Goal: Task Accomplishment & Management: Manage account settings

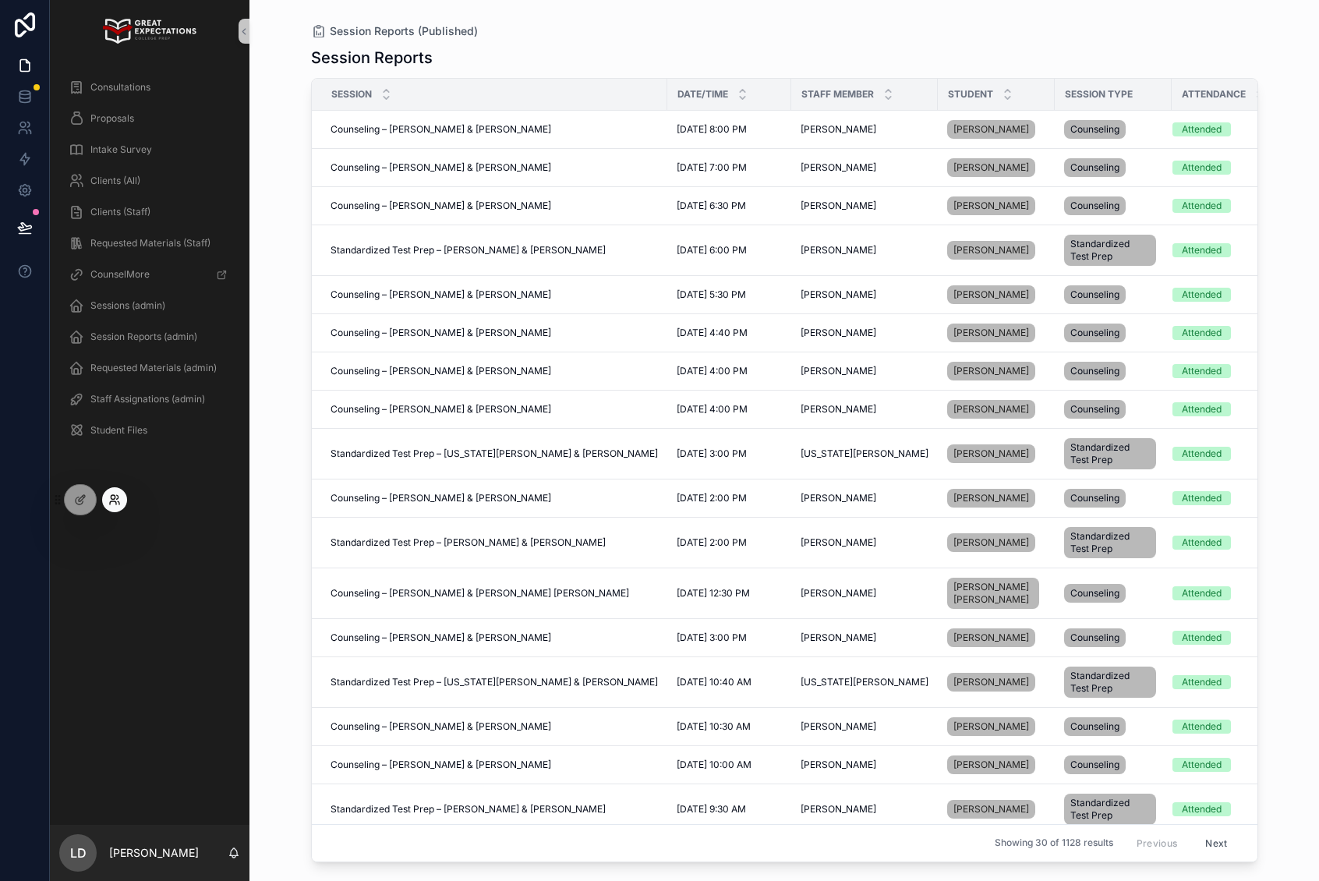
click at [112, 502] on icon at bounding box center [114, 499] width 12 height 12
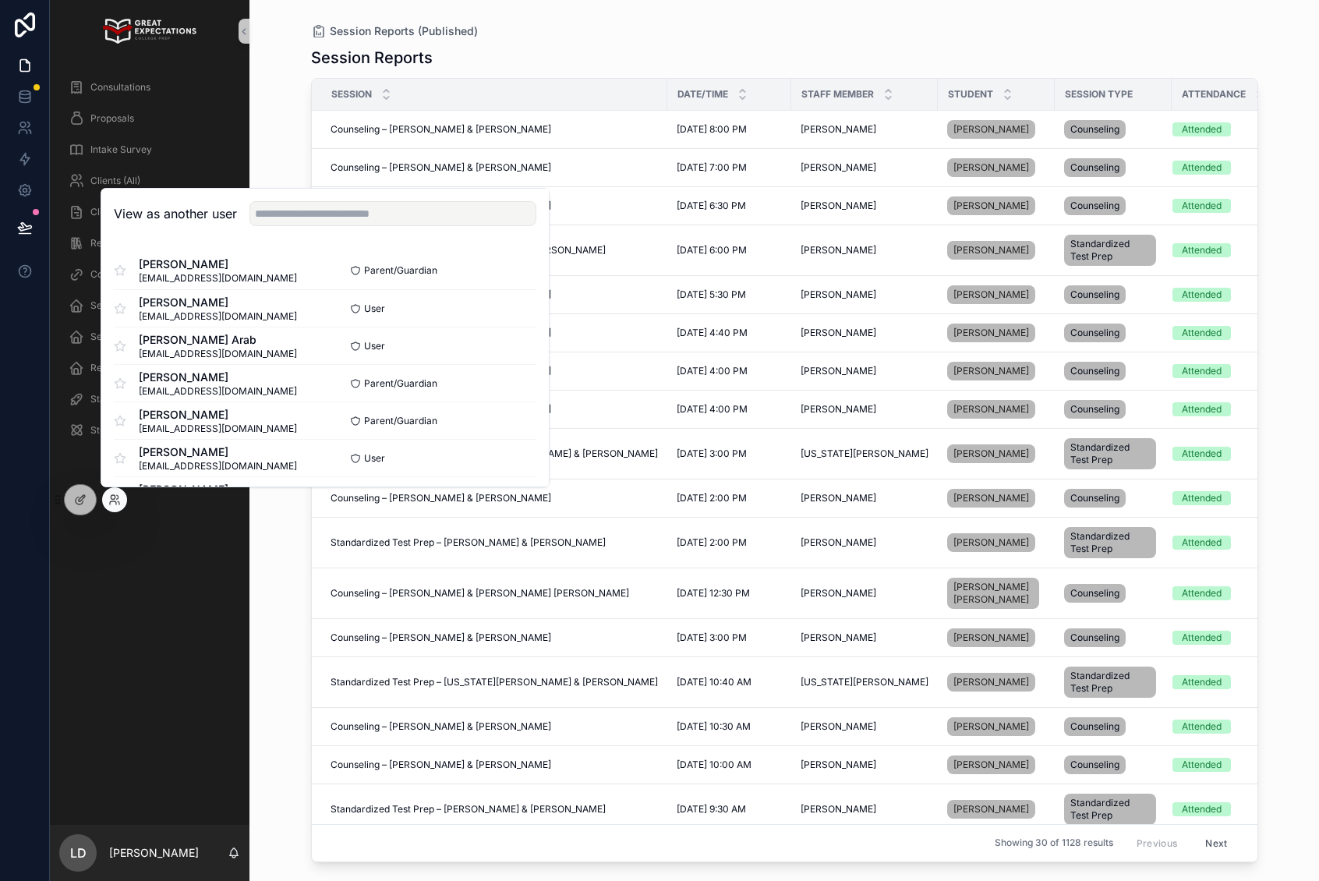
click at [284, 224] on div "View as another user" at bounding box center [324, 214] width 447 height 51
click at [285, 221] on input "text" at bounding box center [392, 213] width 287 height 25
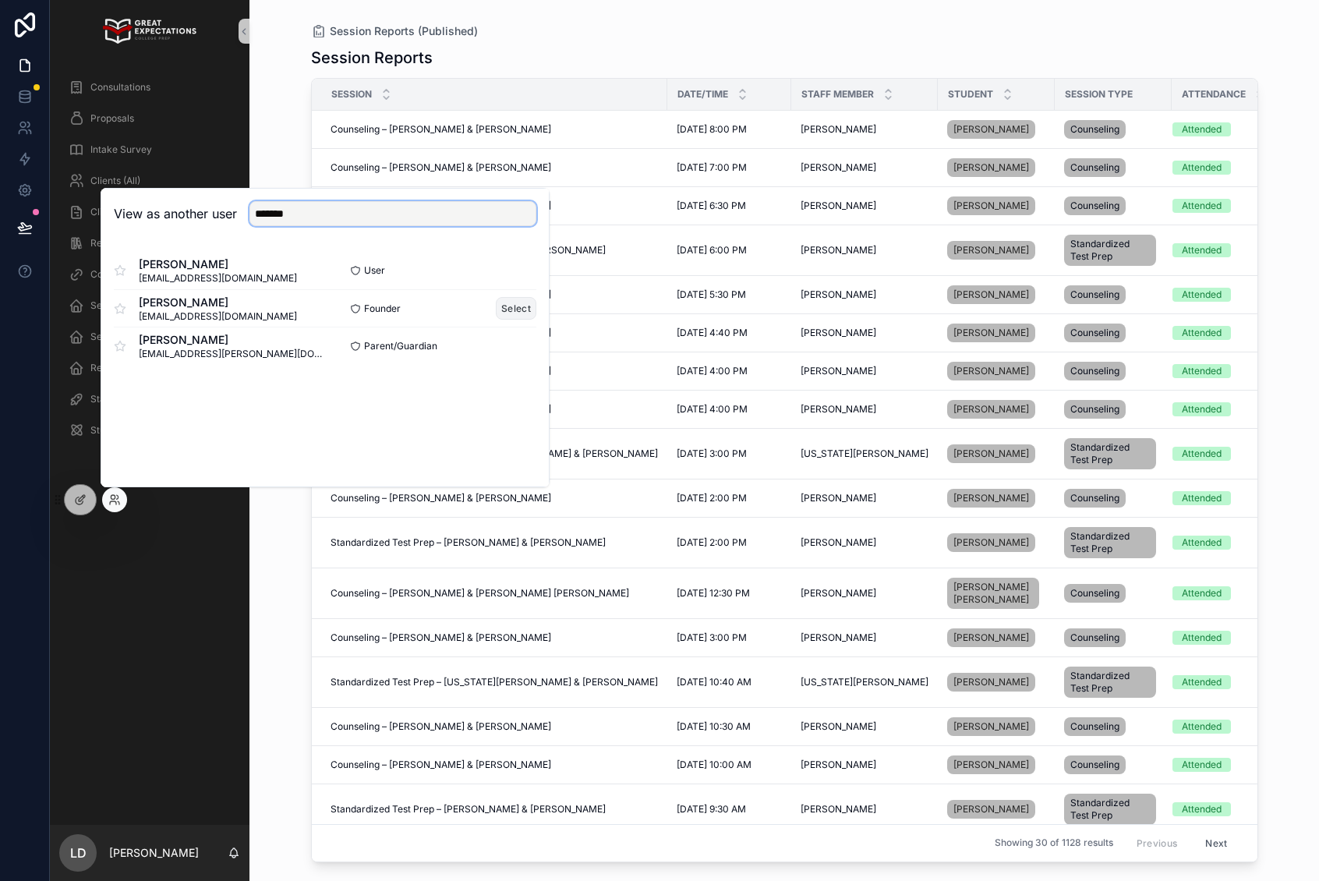
type input "*******"
click at [506, 310] on button "Select" at bounding box center [516, 308] width 41 height 23
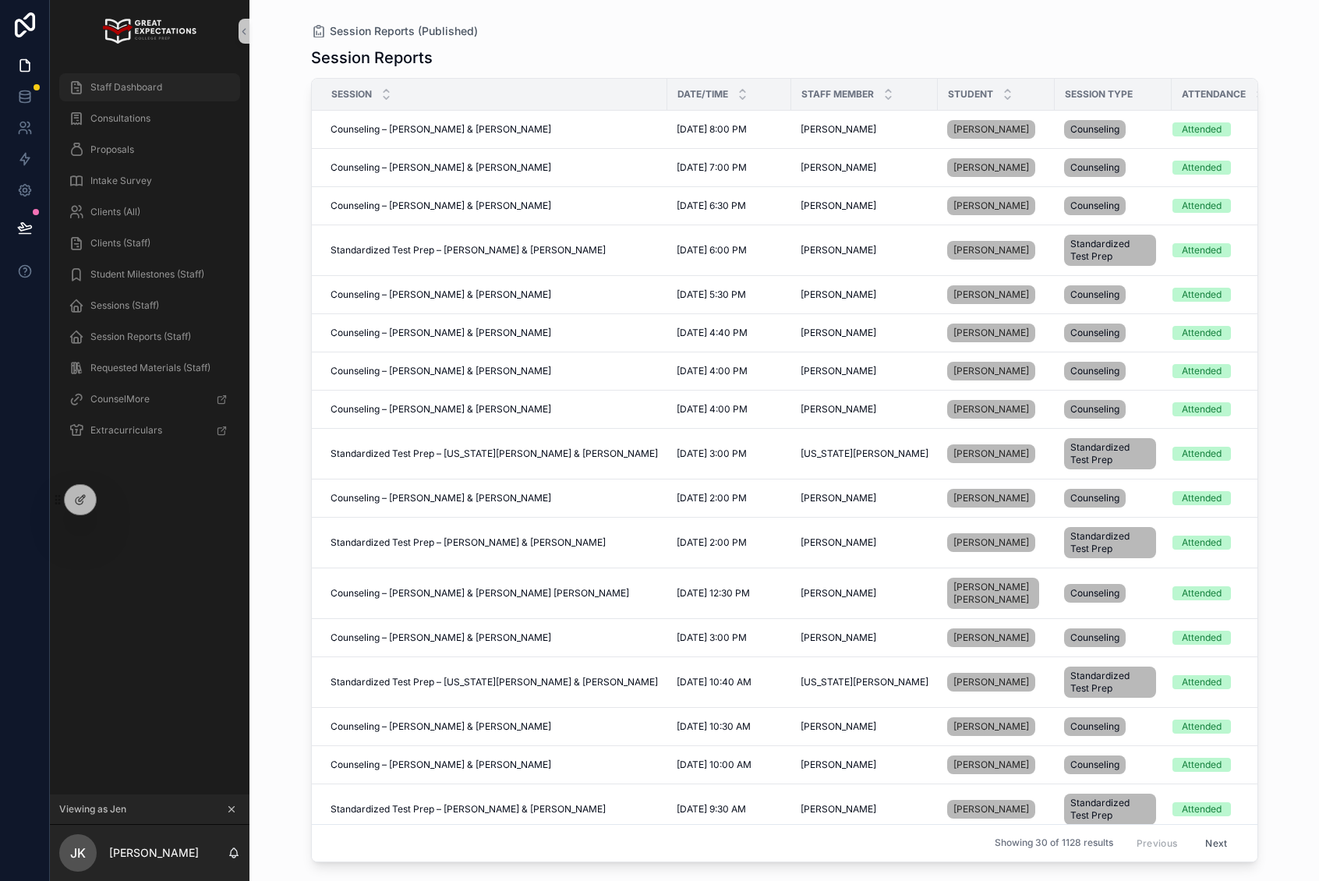
click at [131, 81] on span "Staff Dashboard" at bounding box center [126, 87] width 72 height 12
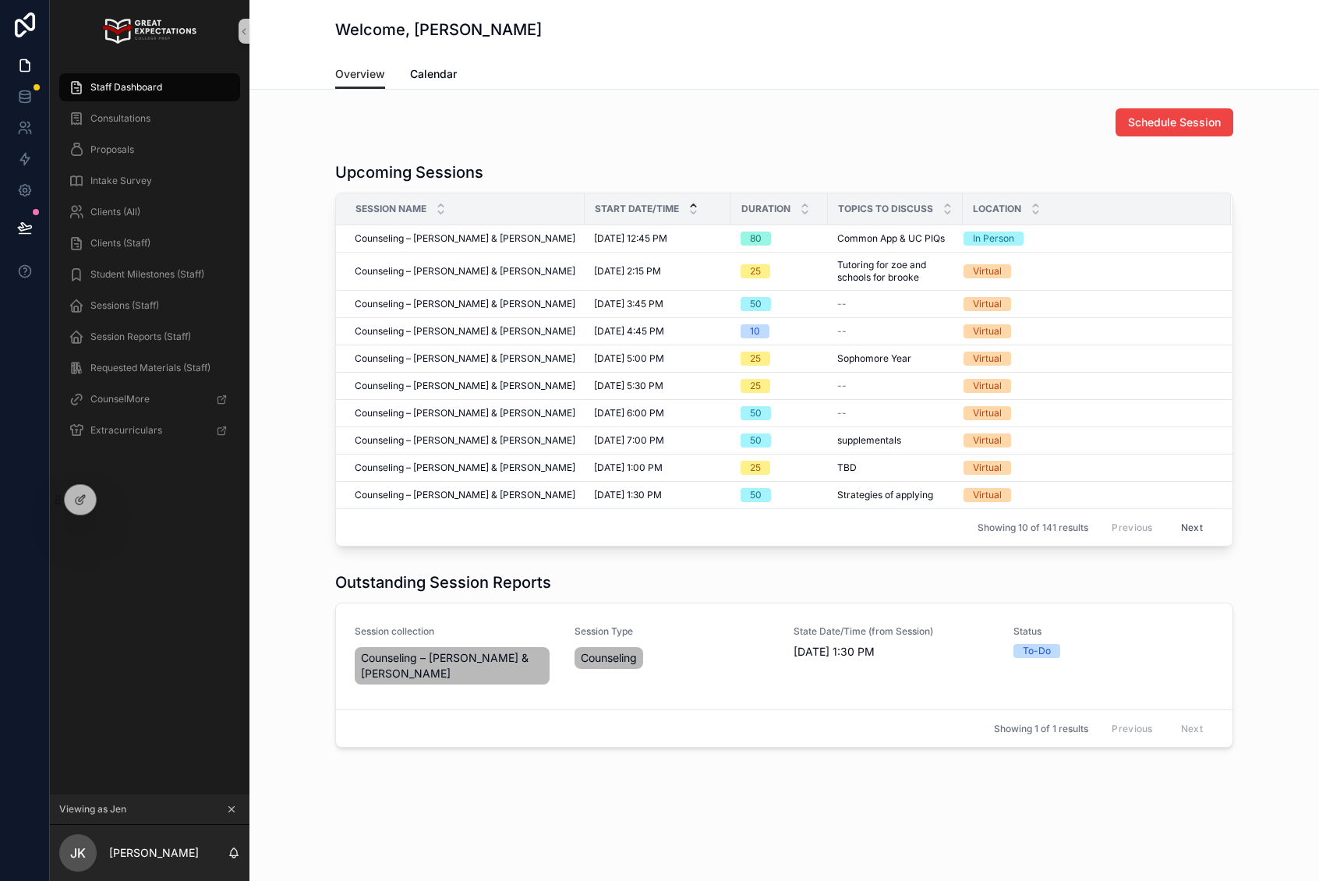
drag, startPoint x: 1210, startPoint y: 536, endPoint x: 1196, endPoint y: 528, distance: 16.4
click at [1209, 535] on button "Next" at bounding box center [1192, 527] width 44 height 24
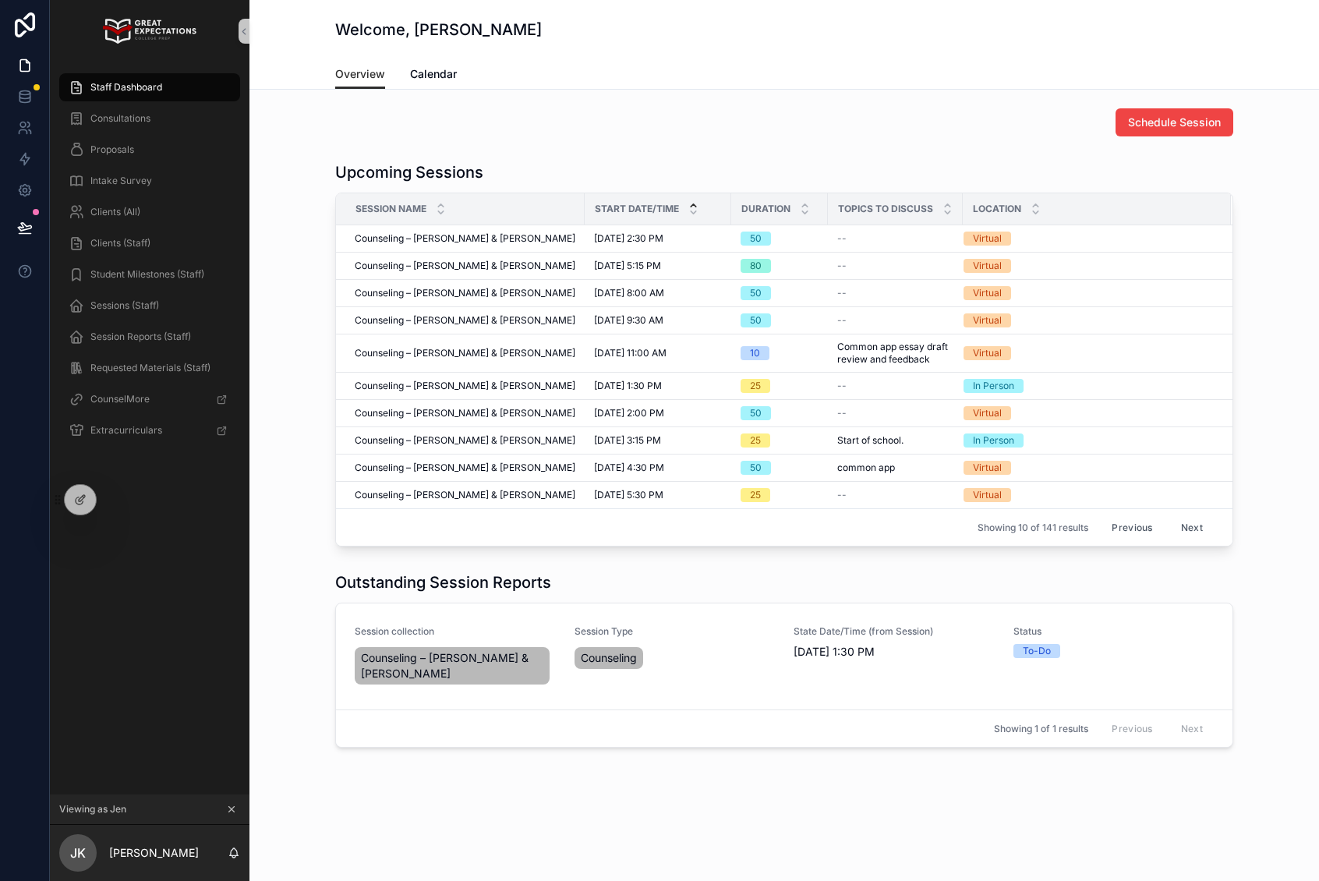
click at [1196, 528] on button "Next" at bounding box center [1192, 527] width 44 height 24
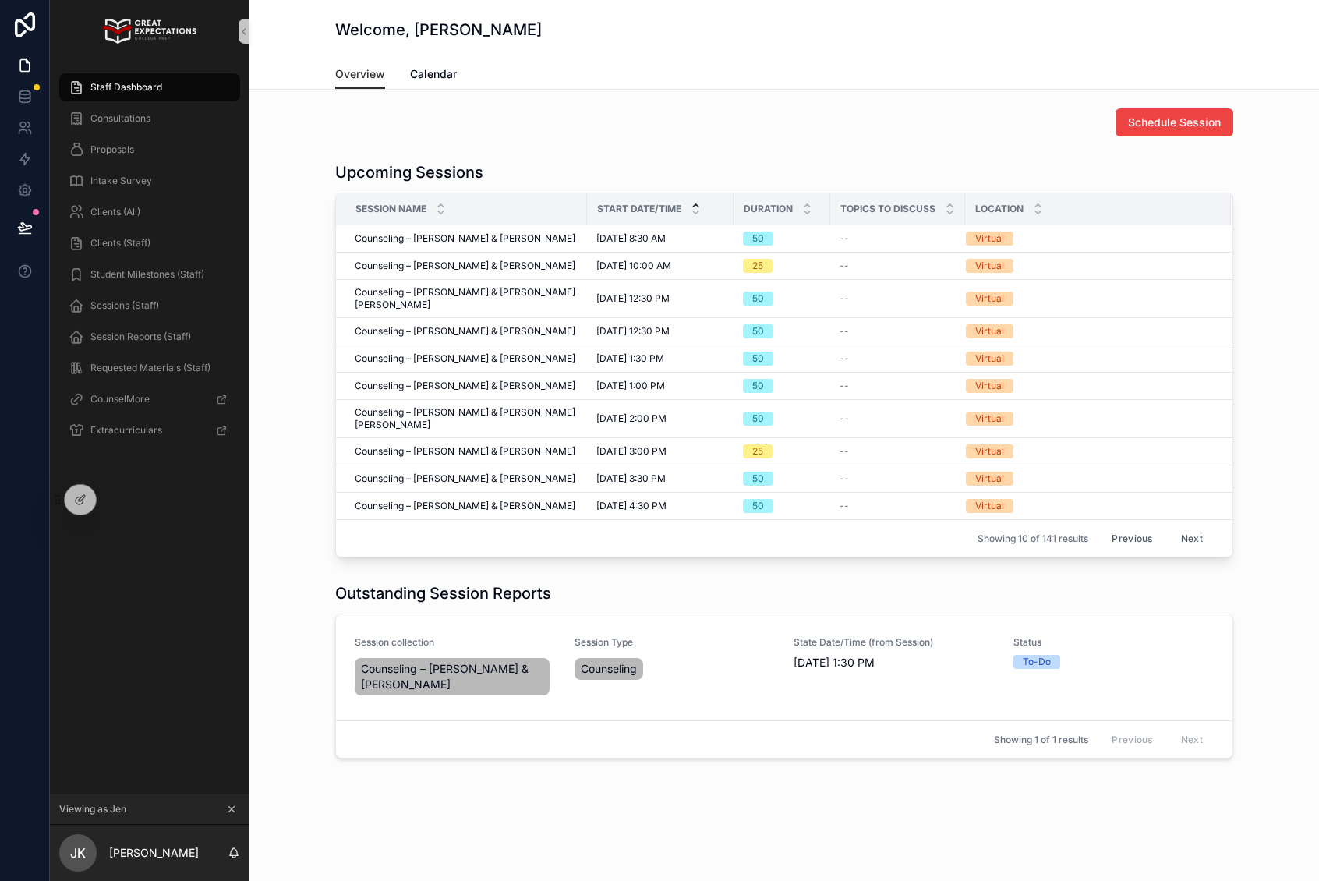
click at [1196, 528] on button "Next" at bounding box center [1192, 538] width 44 height 24
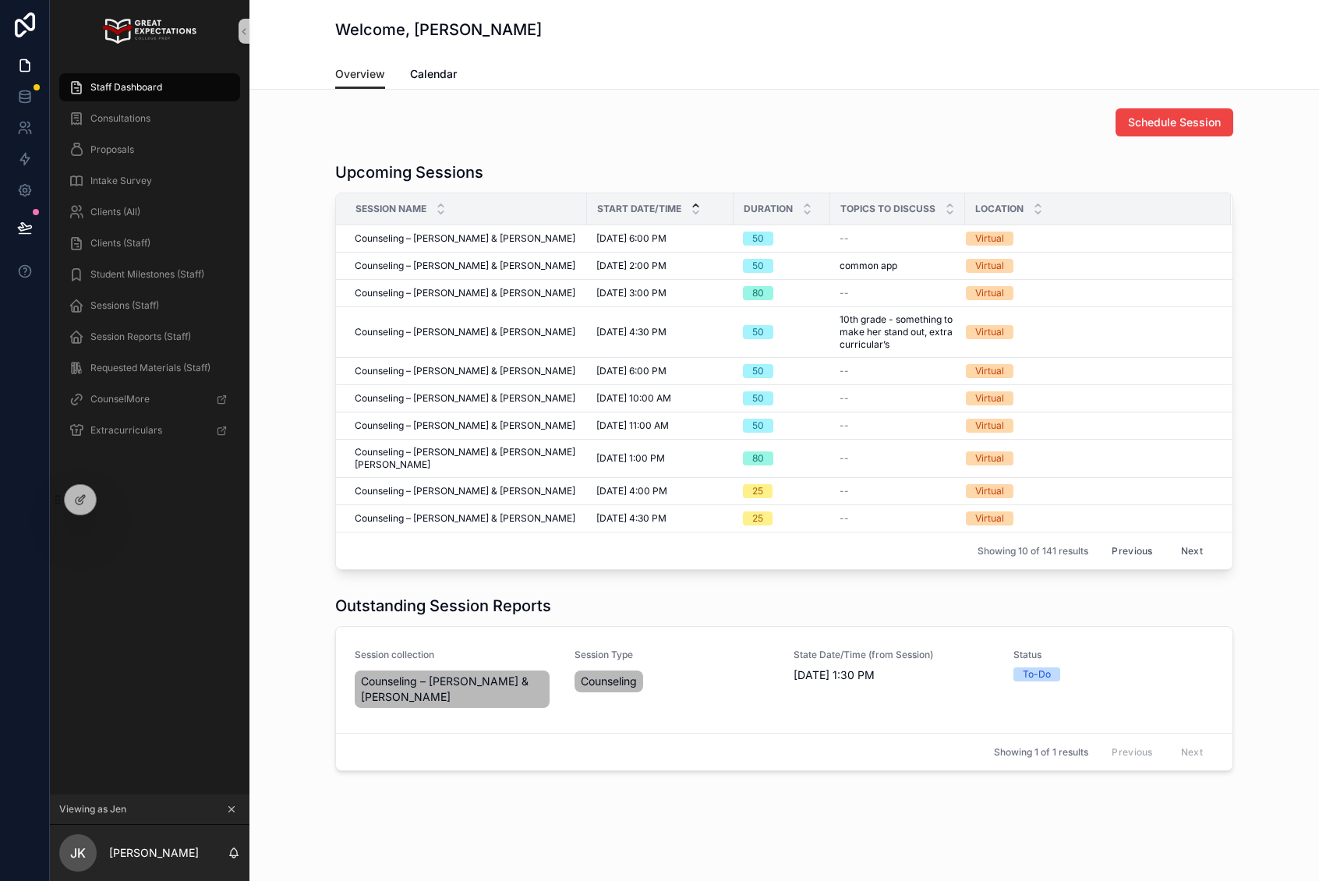
click at [1196, 538] on button "Next" at bounding box center [1192, 550] width 44 height 24
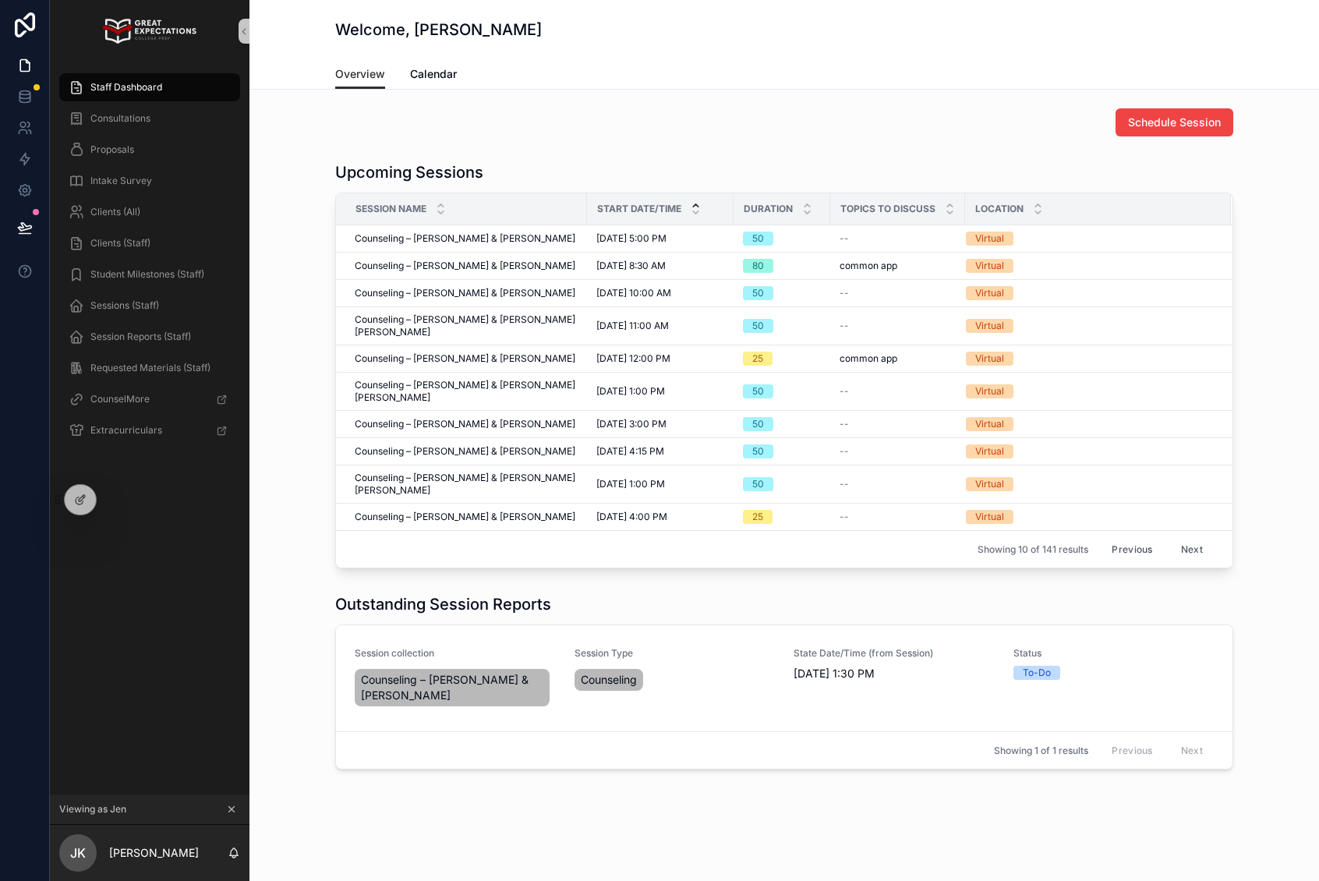
click at [1199, 537] on button "Next" at bounding box center [1192, 549] width 44 height 24
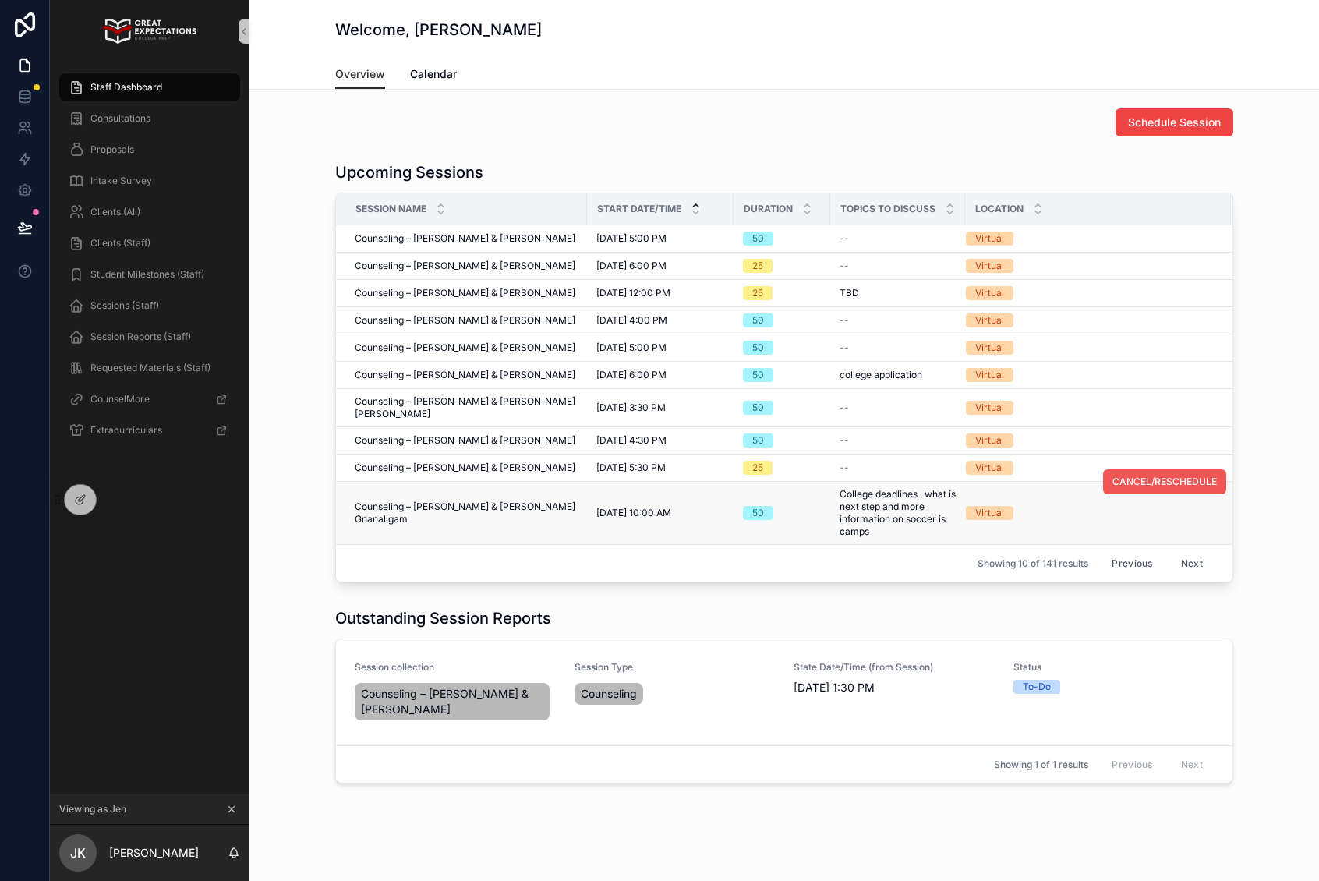
click at [1152, 475] on span "CANCEL/RESCHEDULE" at bounding box center [1164, 481] width 104 height 12
click at [1140, 450] on button "CANCEL/RESCHEDULE" at bounding box center [1164, 454] width 123 height 25
click at [111, 498] on icon at bounding box center [113, 497] width 4 height 4
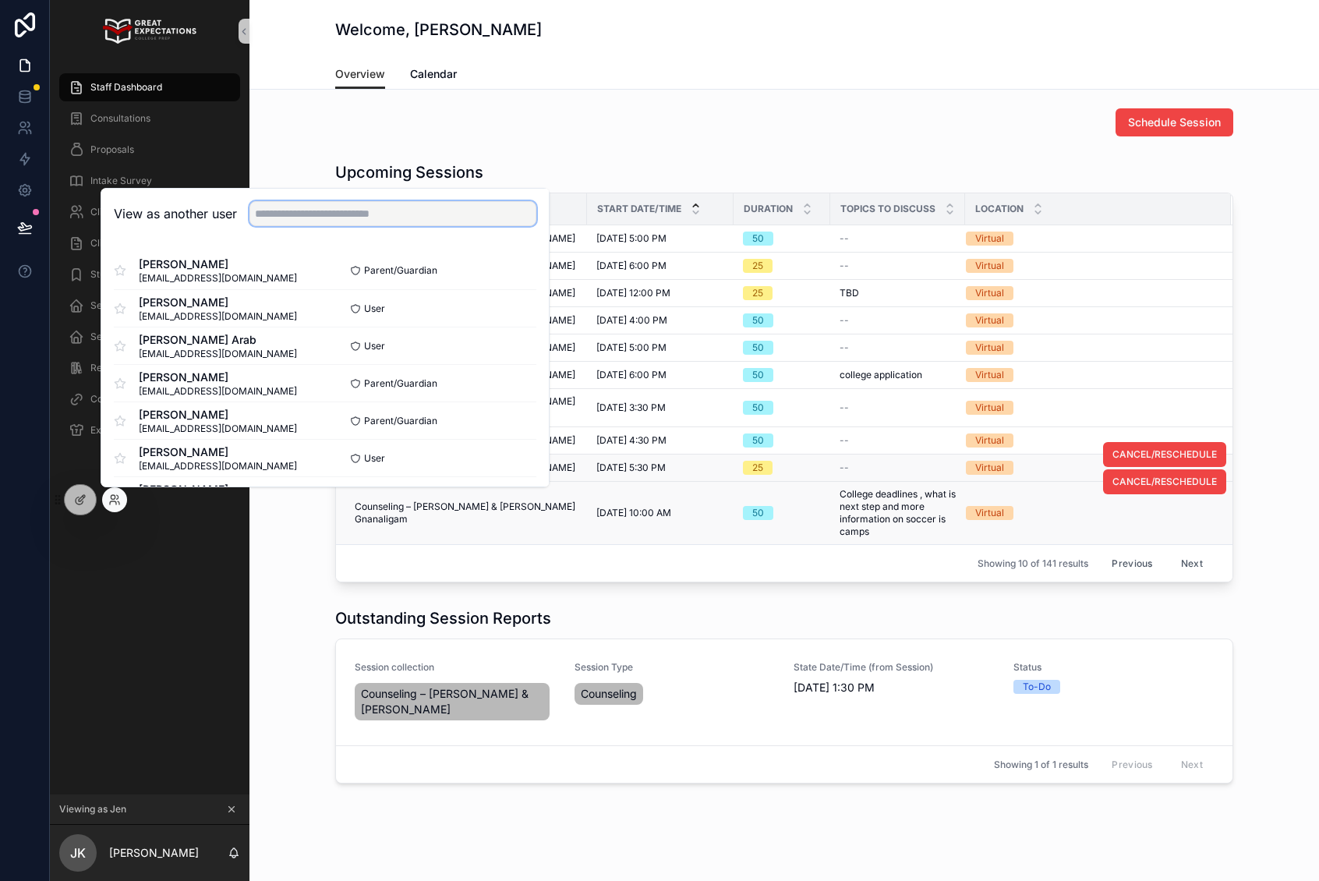
click at [383, 203] on input "text" at bounding box center [392, 213] width 287 height 25
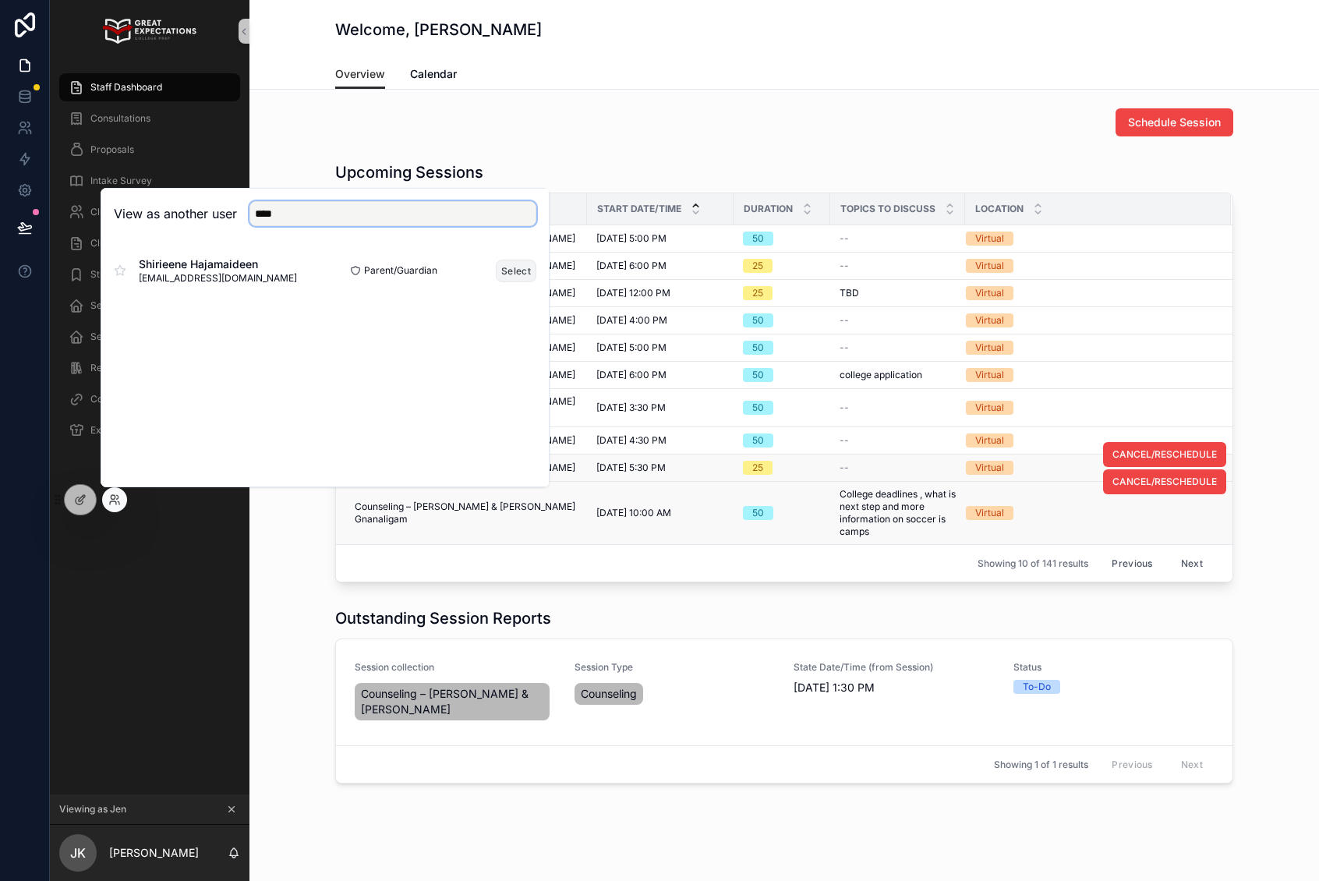
type input "****"
click at [515, 270] on button "Select" at bounding box center [516, 271] width 41 height 23
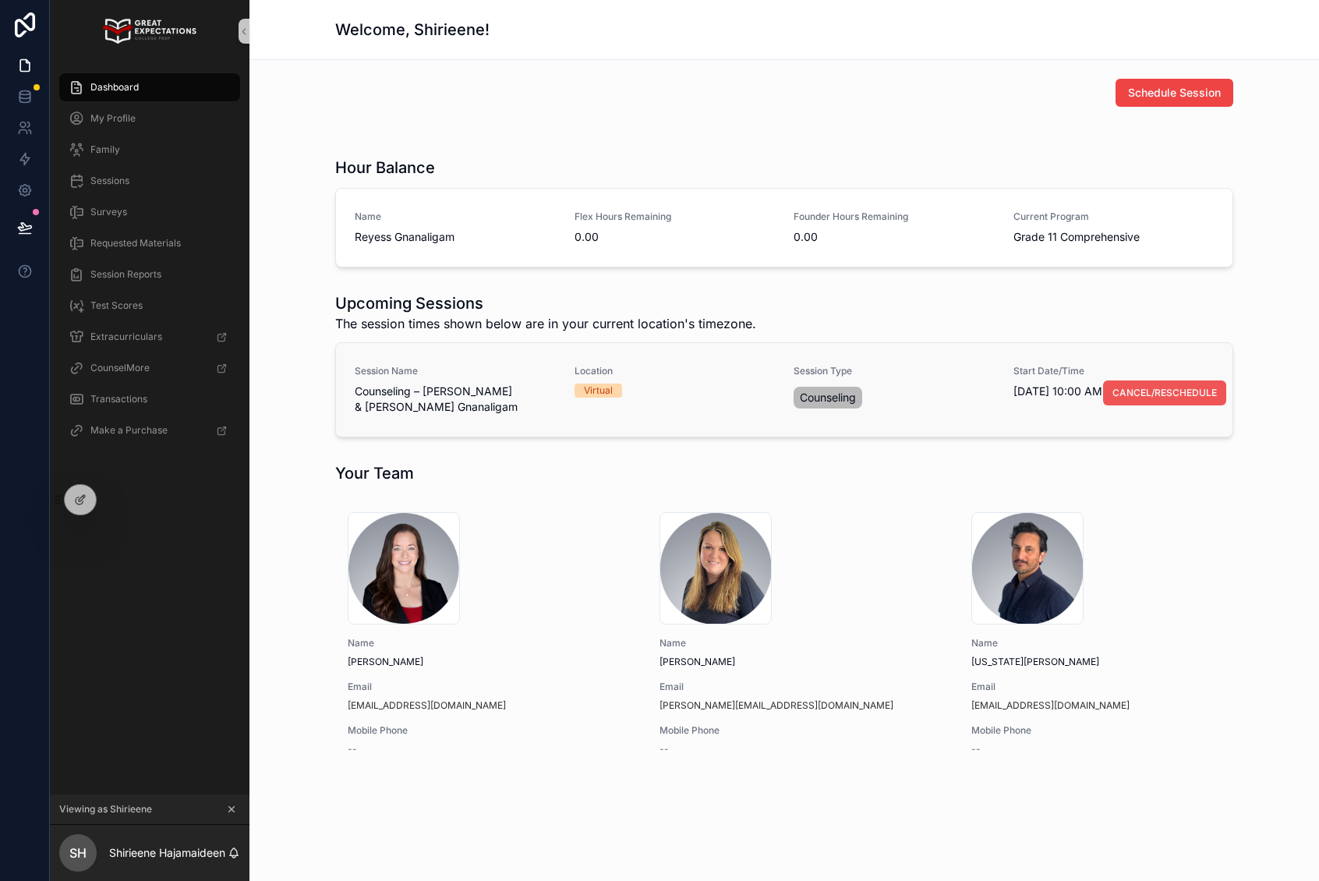
click at [1178, 388] on span "CANCEL/RESCHEDULE" at bounding box center [1164, 393] width 104 height 12
